Goal: Check status

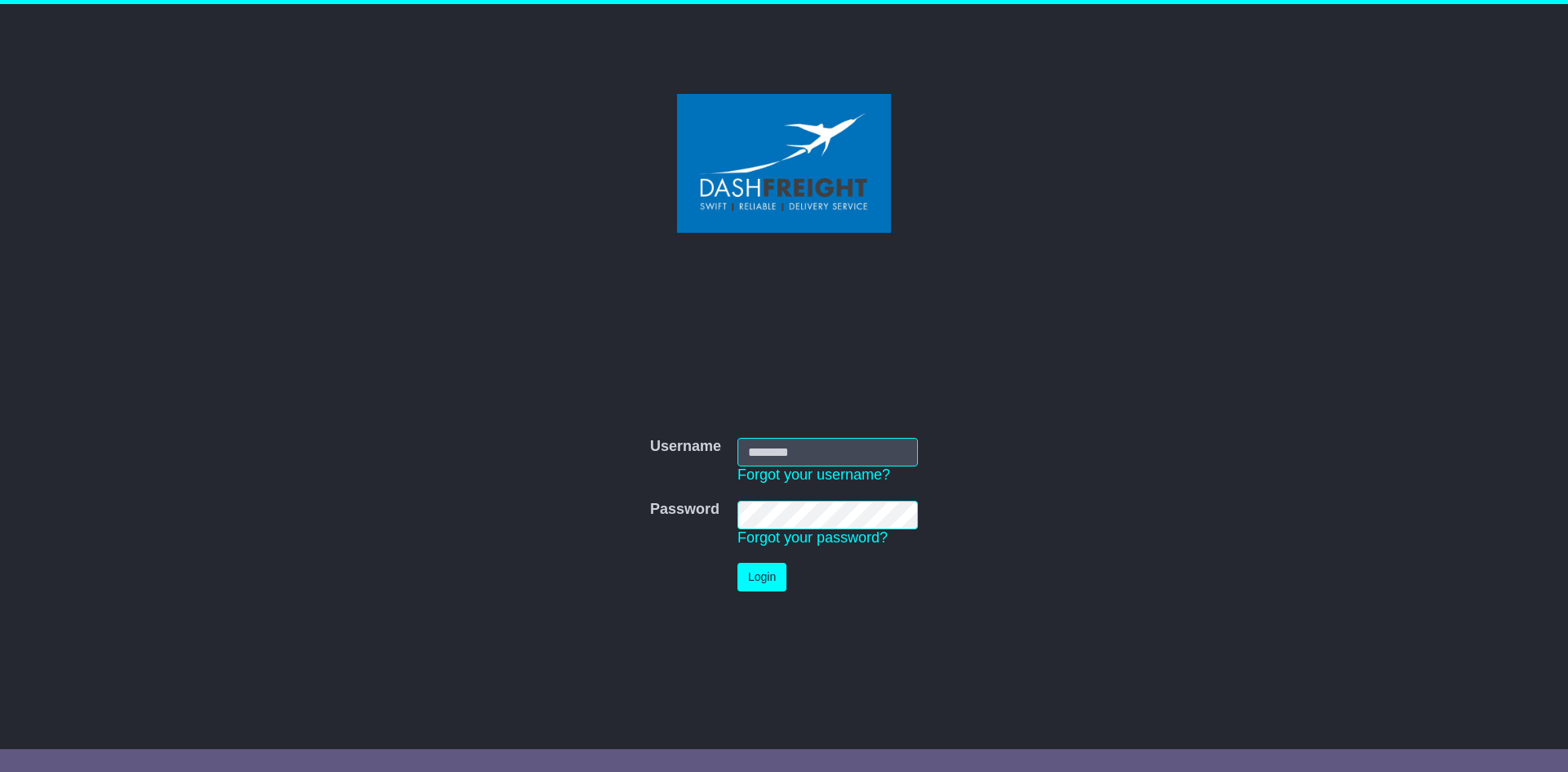
click at [841, 456] on input "Username" at bounding box center [827, 452] width 181 height 29
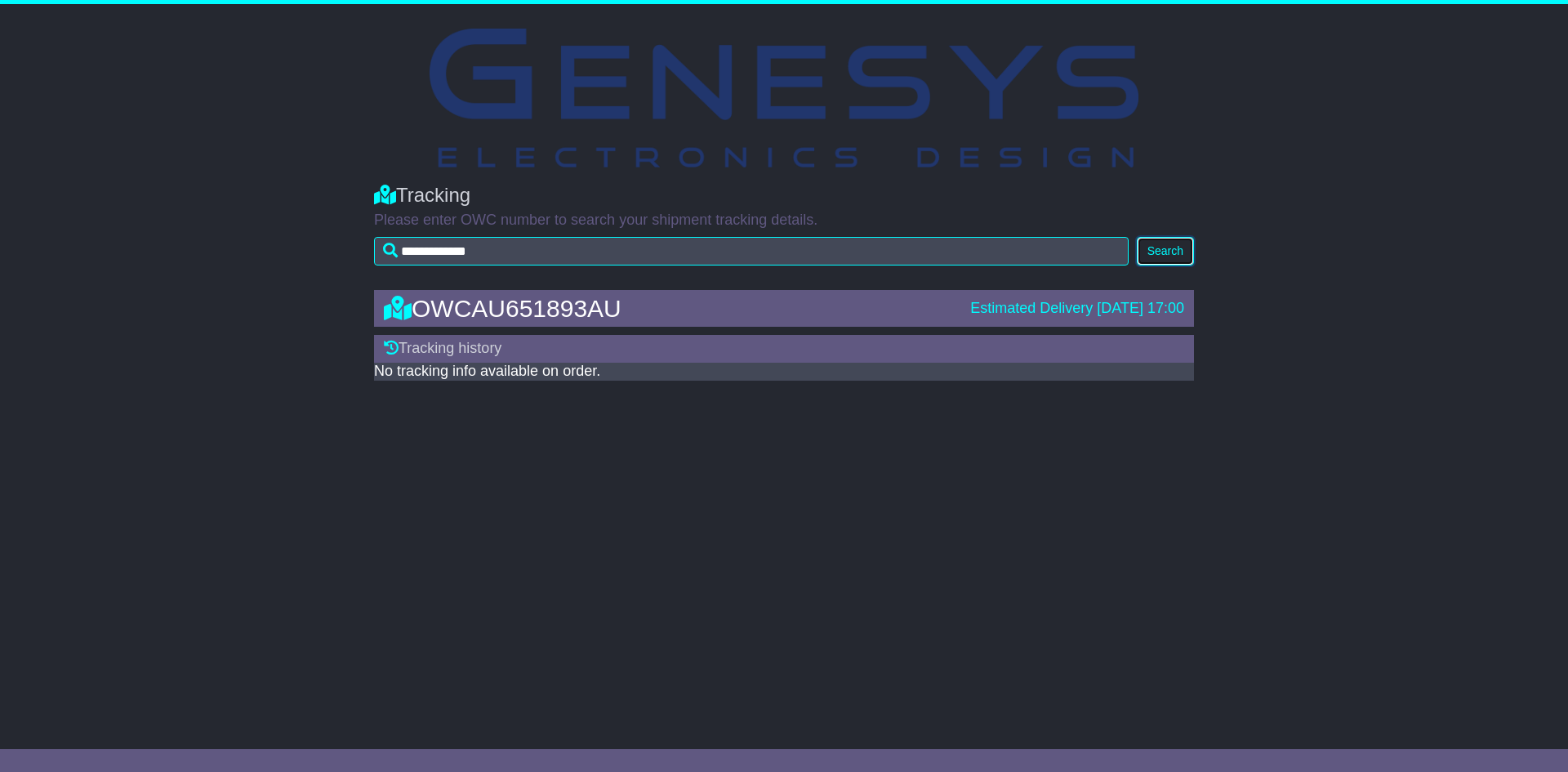
click at [1168, 258] on button "Search" at bounding box center [1165, 251] width 57 height 29
